Goal: Use online tool/utility: Utilize a website feature to perform a specific function

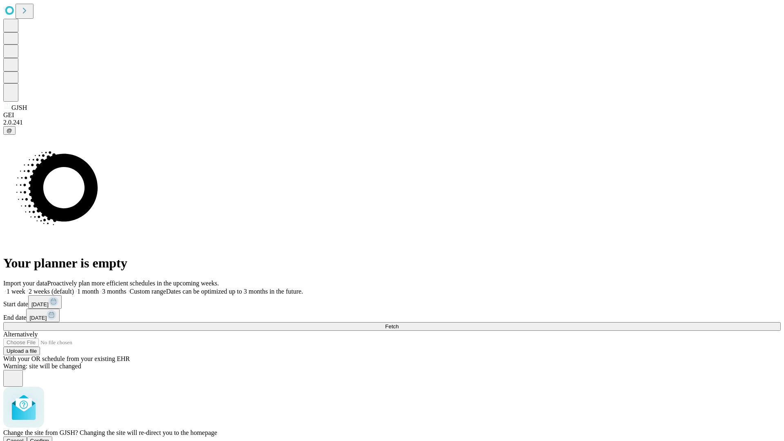
click at [49, 438] on span "Confirm" at bounding box center [39, 441] width 19 height 6
click at [25, 288] on label "1 week" at bounding box center [14, 291] width 22 height 7
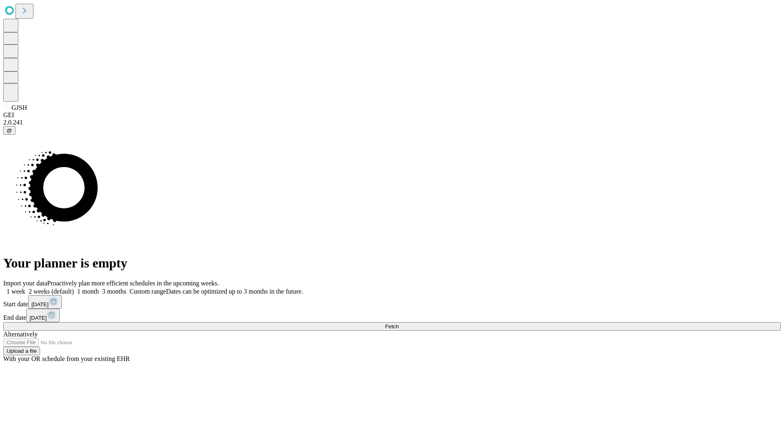
click at [399, 323] on span "Fetch" at bounding box center [391, 326] width 13 height 6
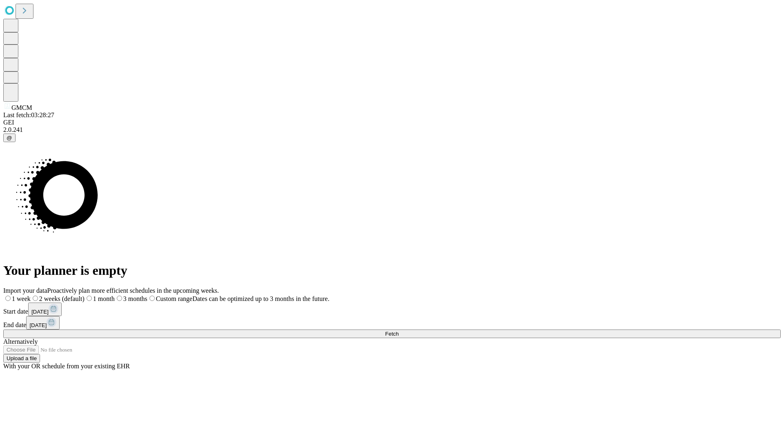
click at [31, 295] on label "1 week" at bounding box center [16, 298] width 27 height 7
click at [399, 331] on span "Fetch" at bounding box center [391, 334] width 13 height 6
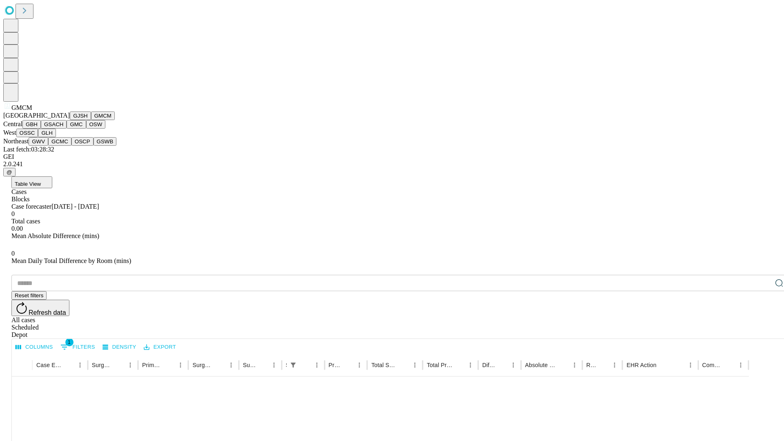
click at [41, 129] on button "GBH" at bounding box center [31, 124] width 18 height 9
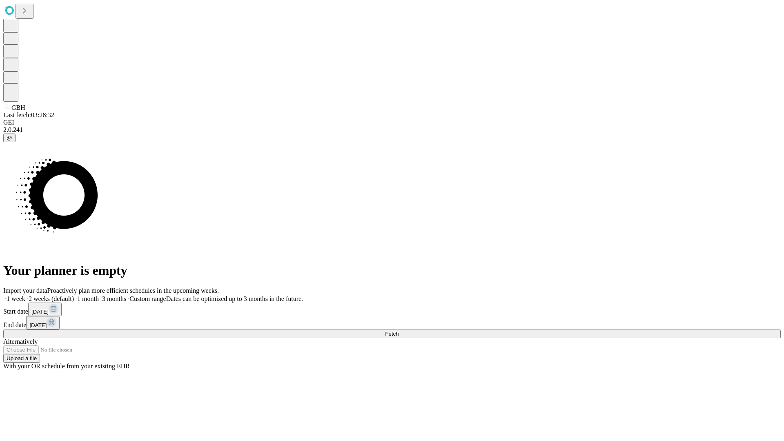
click at [25, 295] on label "1 week" at bounding box center [14, 298] width 22 height 7
click at [399, 331] on span "Fetch" at bounding box center [391, 334] width 13 height 6
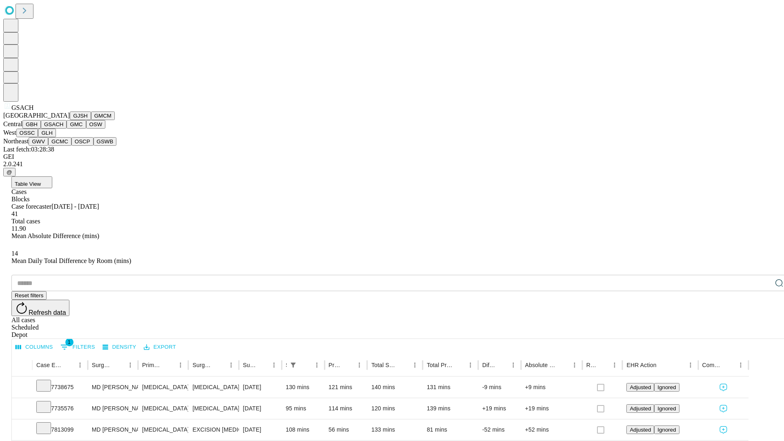
click at [67, 129] on button "GMC" at bounding box center [76, 124] width 19 height 9
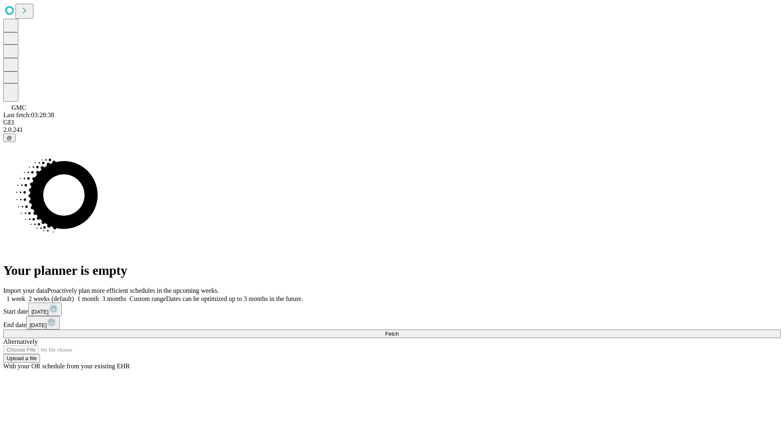
click at [25, 295] on label "1 week" at bounding box center [14, 298] width 22 height 7
click at [399, 331] on span "Fetch" at bounding box center [391, 334] width 13 height 6
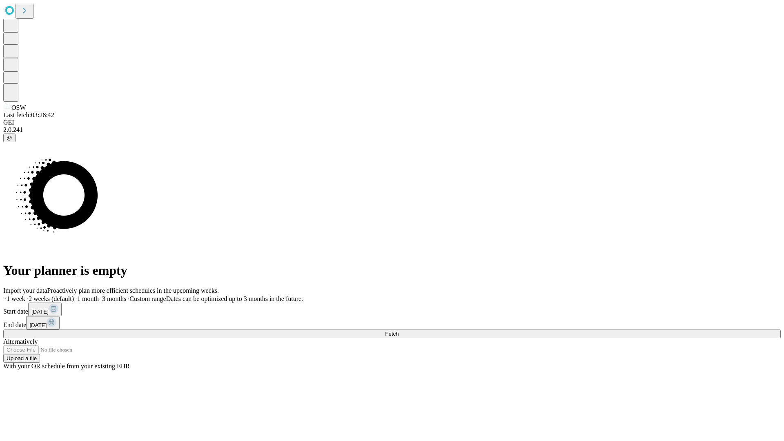
click at [25, 295] on label "1 week" at bounding box center [14, 298] width 22 height 7
click at [399, 331] on span "Fetch" at bounding box center [391, 334] width 13 height 6
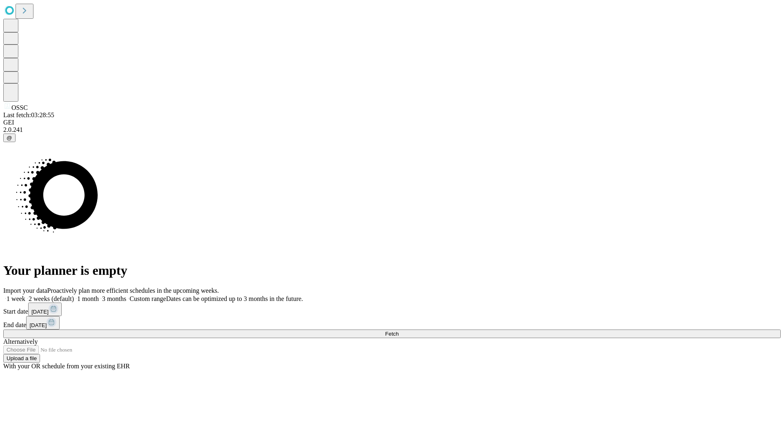
click at [399, 331] on span "Fetch" at bounding box center [391, 334] width 13 height 6
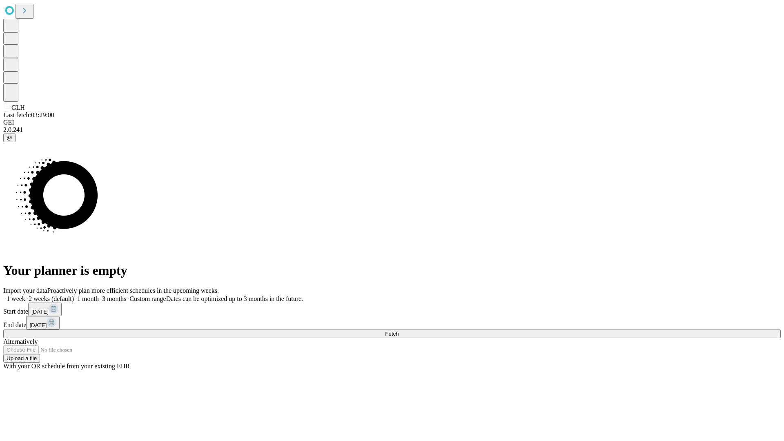
click at [399, 331] on span "Fetch" at bounding box center [391, 334] width 13 height 6
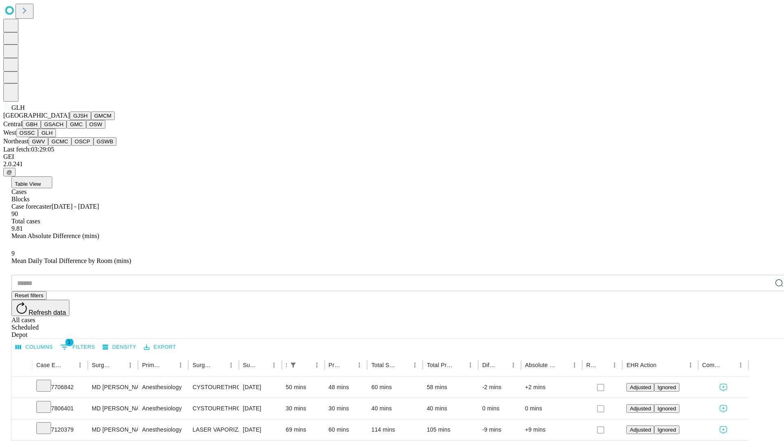
click at [48, 146] on button "GWV" at bounding box center [39, 141] width 20 height 9
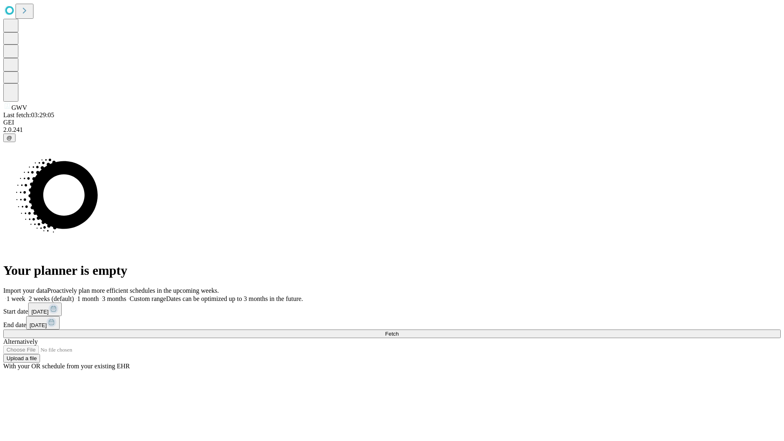
click at [399, 331] on span "Fetch" at bounding box center [391, 334] width 13 height 6
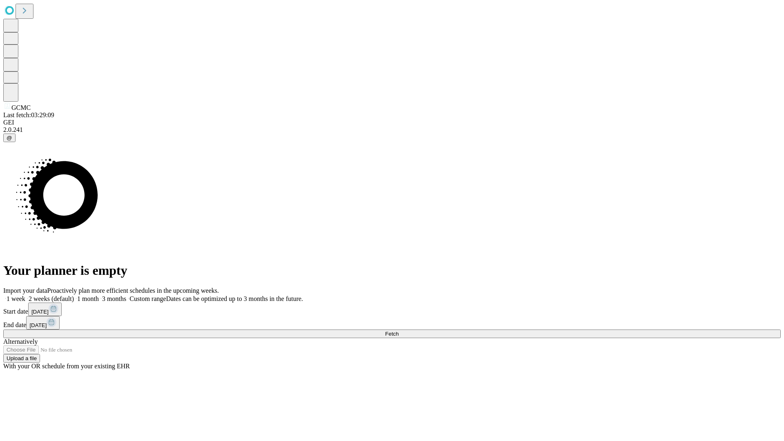
click at [25, 295] on label "1 week" at bounding box center [14, 298] width 22 height 7
click at [399, 331] on span "Fetch" at bounding box center [391, 334] width 13 height 6
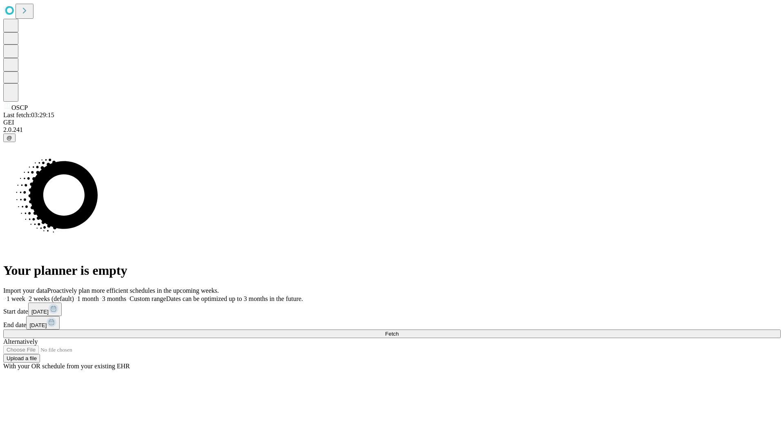
click at [25, 295] on label "1 week" at bounding box center [14, 298] width 22 height 7
click at [399, 331] on span "Fetch" at bounding box center [391, 334] width 13 height 6
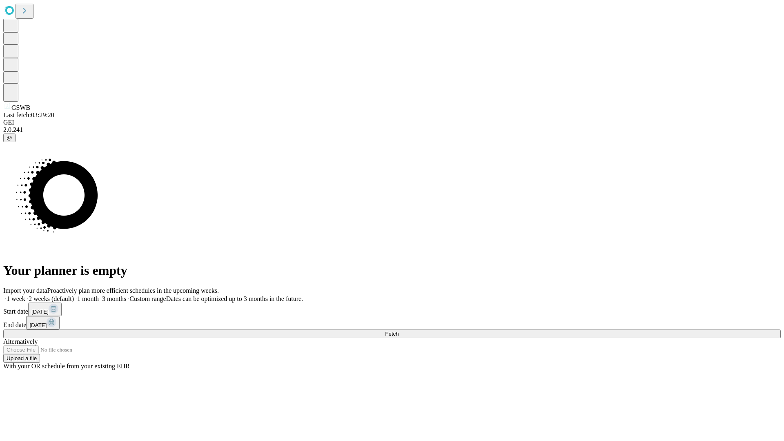
click at [25, 295] on label "1 week" at bounding box center [14, 298] width 22 height 7
click at [399, 331] on span "Fetch" at bounding box center [391, 334] width 13 height 6
